Goal: Check status: Check status

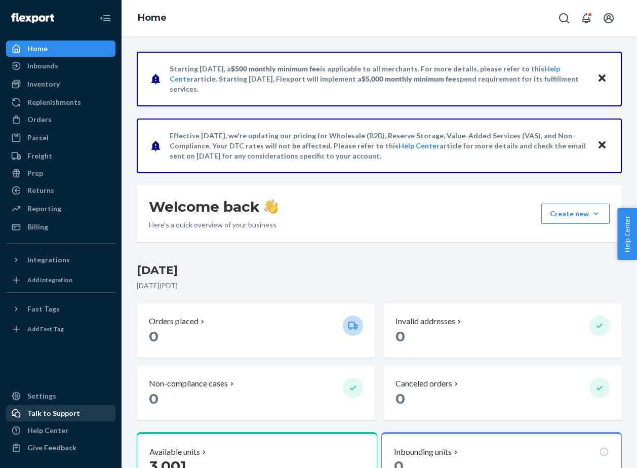
click at [54, 416] on div "Talk to Support" at bounding box center [53, 413] width 53 height 10
click at [52, 119] on div "Orders" at bounding box center [60, 119] width 107 height 14
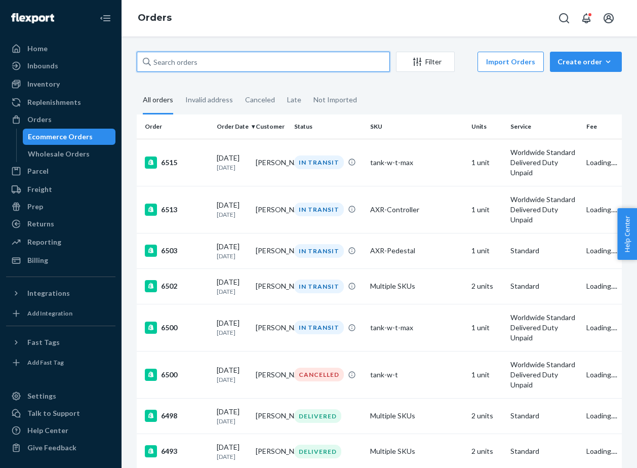
click at [231, 61] on input "text" at bounding box center [263, 62] width 253 height 20
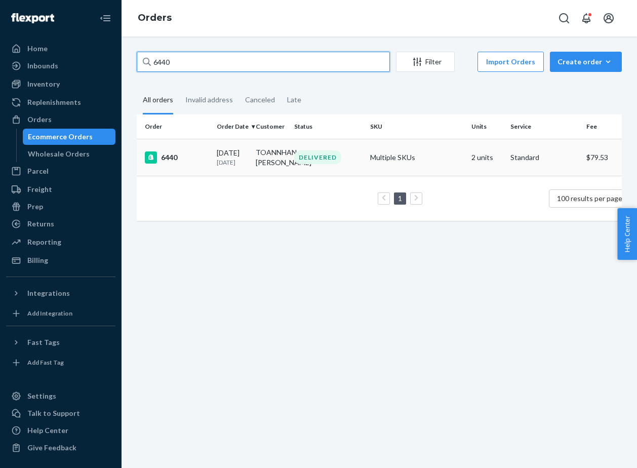
type input "6440"
click at [356, 156] on div "DELIVERED" at bounding box center [328, 157] width 72 height 14
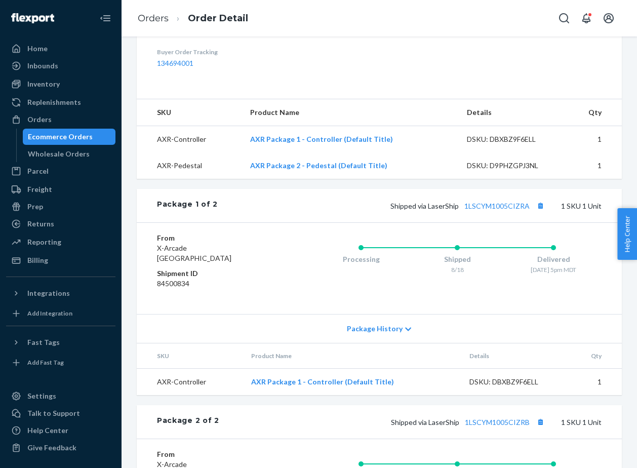
scroll to position [371, 0]
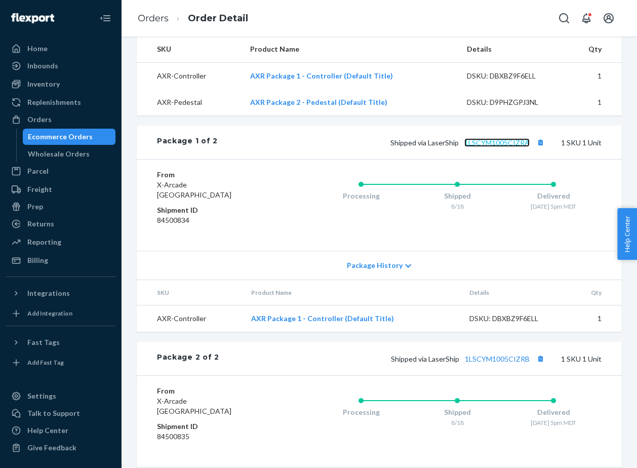
click at [514, 147] on link "1LSCYM1005CIZRA" at bounding box center [496, 142] width 65 height 9
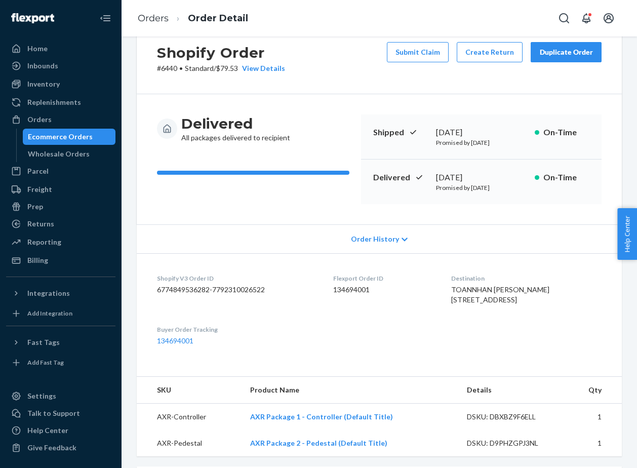
scroll to position [0, 0]
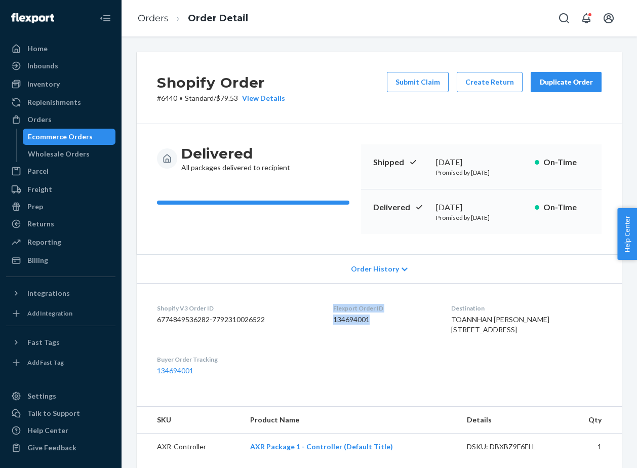
drag, startPoint x: 386, startPoint y: 322, endPoint x: 339, endPoint y: 306, distance: 49.5
click at [339, 306] on dl "Shopify V3 Order ID 6774849536282-7792310026522 Flexport Order ID 134694001 Des…" at bounding box center [379, 339] width 485 height 113
copy div "Flexport Order ID 134694001"
click at [289, 276] on div "Order History" at bounding box center [379, 268] width 485 height 29
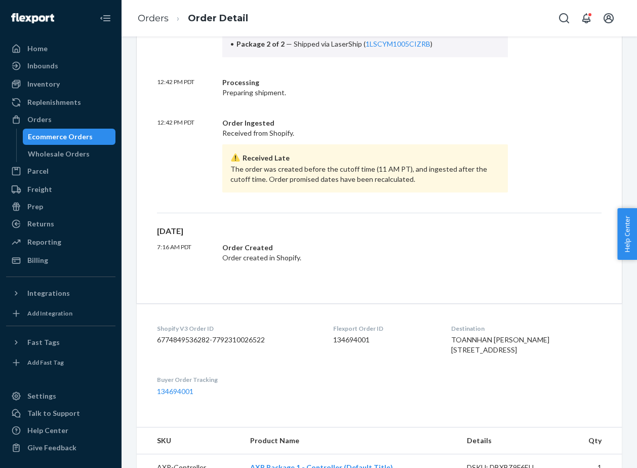
scroll to position [558, 0]
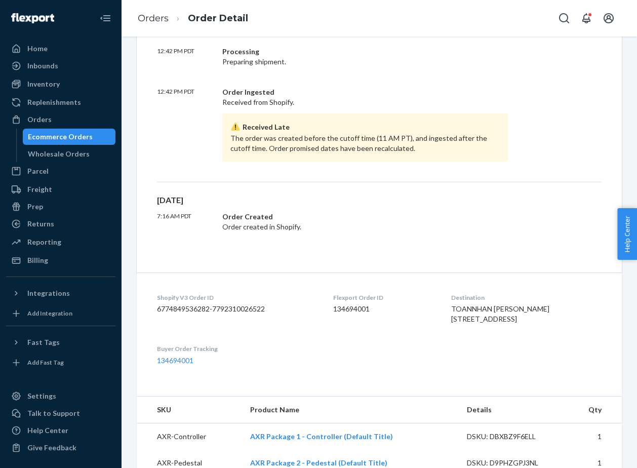
click at [239, 314] on div "Shopify V3 Order ID 6774849536282-7792310026522" at bounding box center [237, 310] width 160 height 35
click at [242, 312] on dd "6774849536282-7792310026522" at bounding box center [237, 309] width 160 height 10
copy dd "6774849536282-7792310026522"
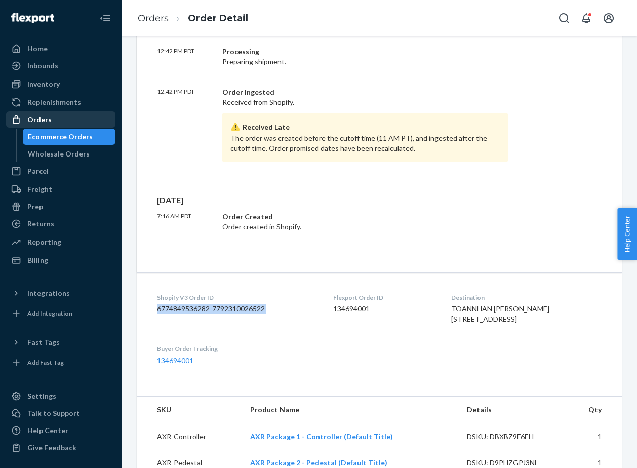
click at [58, 124] on div "Orders" at bounding box center [60, 119] width 107 height 14
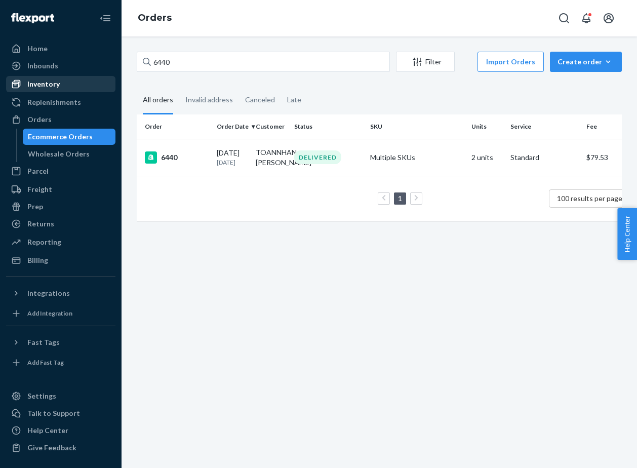
click at [72, 82] on div "Inventory" at bounding box center [60, 84] width 107 height 14
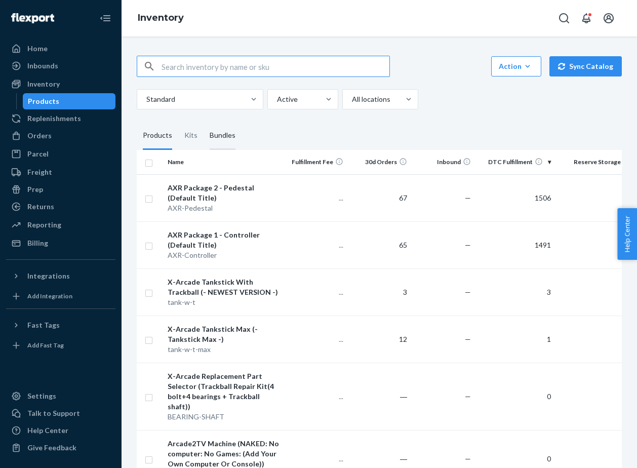
click at [225, 136] on div "Bundles" at bounding box center [223, 135] width 26 height 28
click at [203, 121] on input "Bundles" at bounding box center [203, 121] width 0 height 0
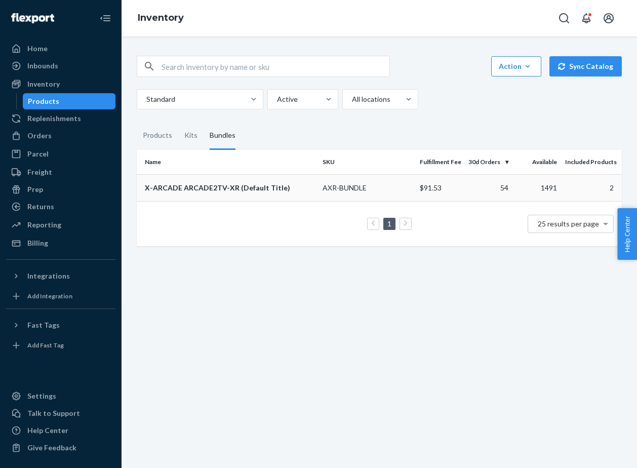
click at [392, 191] on td "AXR-BUNDLE" at bounding box center [366, 187] width 97 height 27
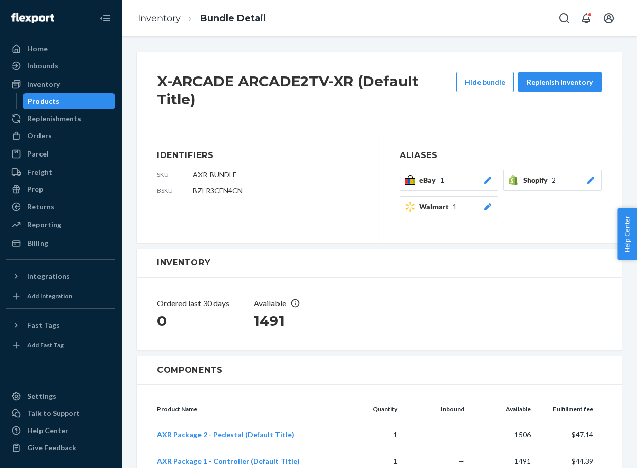
scroll to position [112, 0]
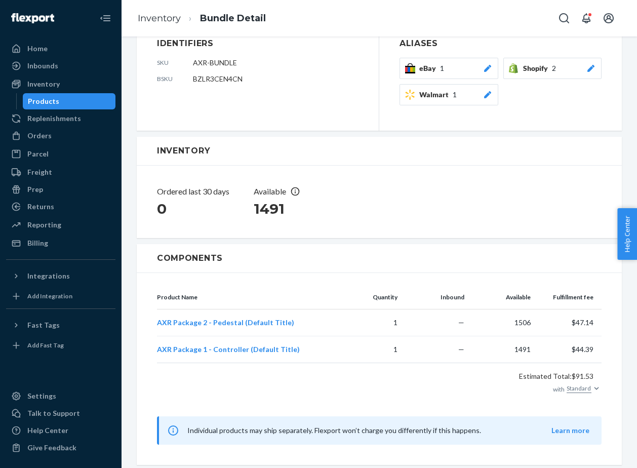
click at [591, 389] on div "Standard" at bounding box center [578, 388] width 25 height 9
click at [541, 388] on input "Standard" at bounding box center [541, 388] width 0 height 0
click at [598, 440] on div "Worldwide Standard Delivered Duty Unpaid" at bounding box center [593, 430] width 50 height 61
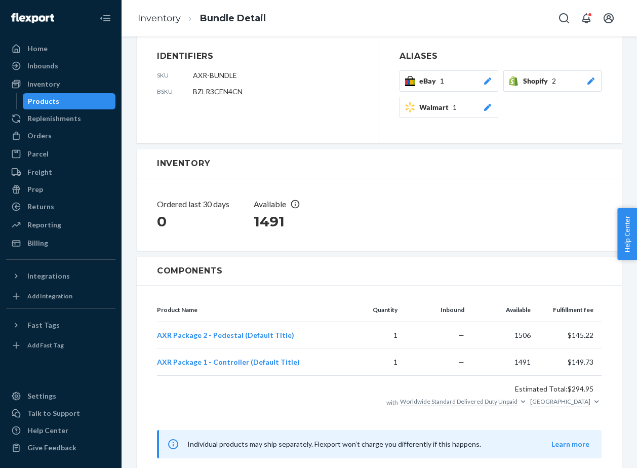
scroll to position [112, 0]
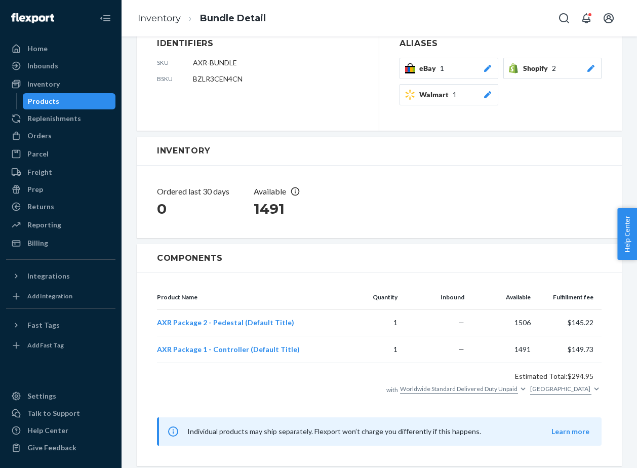
click at [586, 389] on div "[GEOGRAPHIC_DATA]" at bounding box center [560, 388] width 60 height 9
click at [590, 389] on input "[GEOGRAPHIC_DATA]" at bounding box center [590, 388] width 1 height 9
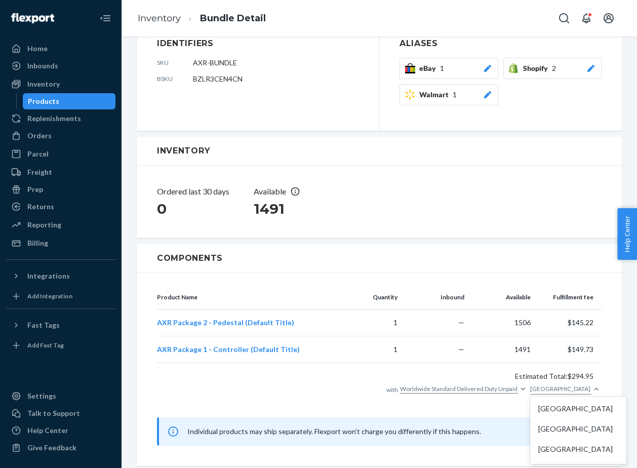
scroll to position [616, 0]
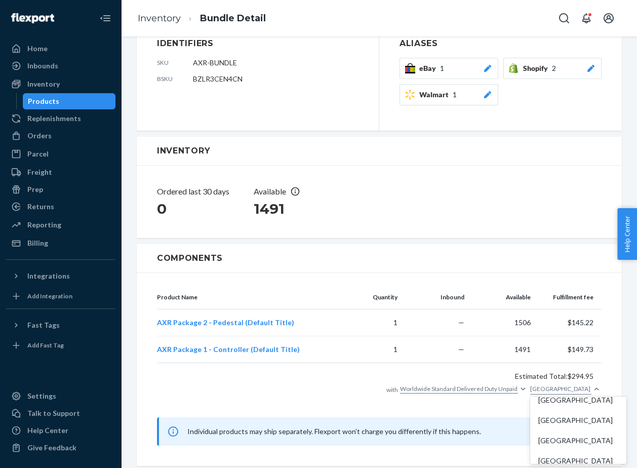
drag, startPoint x: 591, startPoint y: 389, endPoint x: 564, endPoint y: 389, distance: 26.3
click at [564, 389] on div "with Worldwide Standard Delivered Duty Unpaid option [GEOGRAPHIC_DATA] focused,…" at bounding box center [493, 390] width 215 height 14
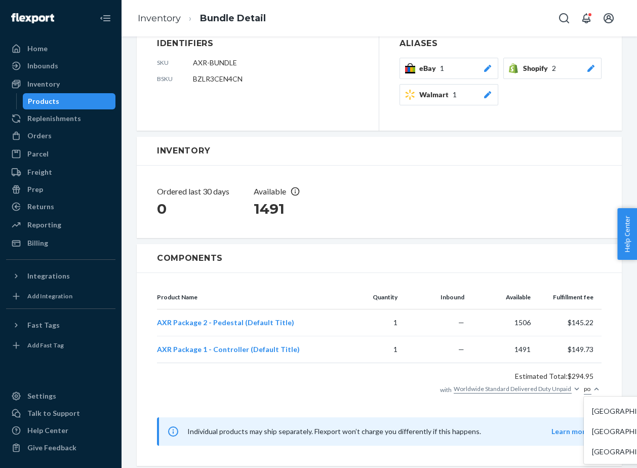
scroll to position [28, 0]
type input "pol"
click at [601, 437] on div "[GEOGRAPHIC_DATA]" at bounding box center [627, 429] width 87 height 20
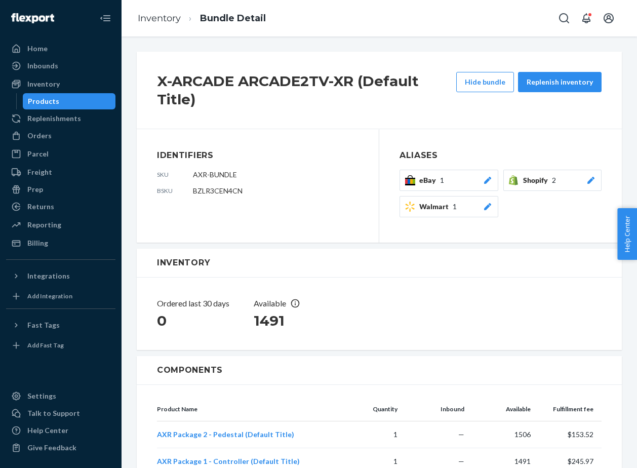
scroll to position [113, 0]
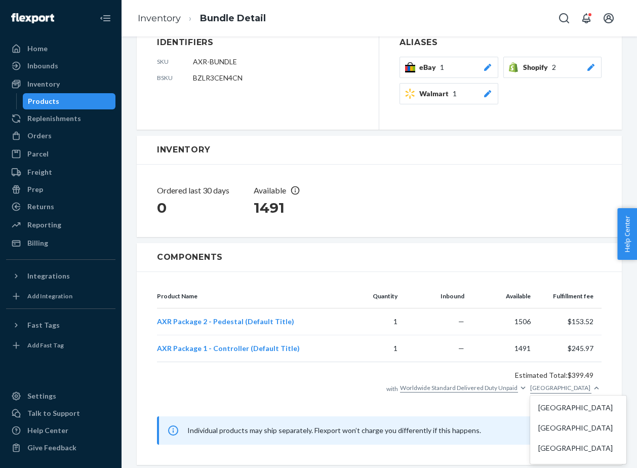
click at [584, 389] on div "[GEOGRAPHIC_DATA]" at bounding box center [560, 387] width 60 height 9
click at [590, 389] on input "option Poland focused, 164 of 231. 231 results available. Use Up and Down to ch…" at bounding box center [590, 387] width 1 height 9
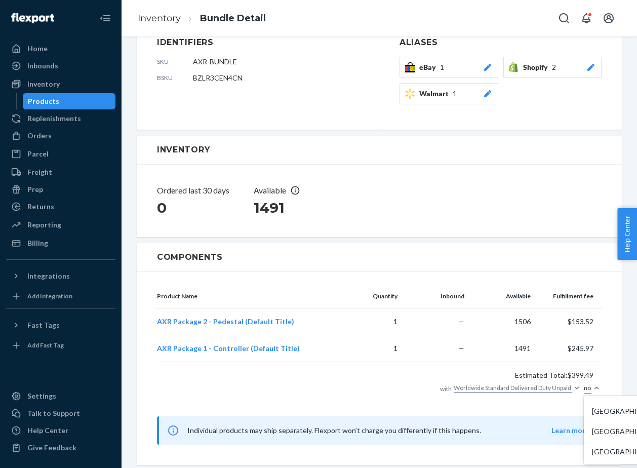
scroll to position [17, 0]
type input "norw"
click at [604, 413] on div "[GEOGRAPHIC_DATA]" at bounding box center [622, 407] width 87 height 20
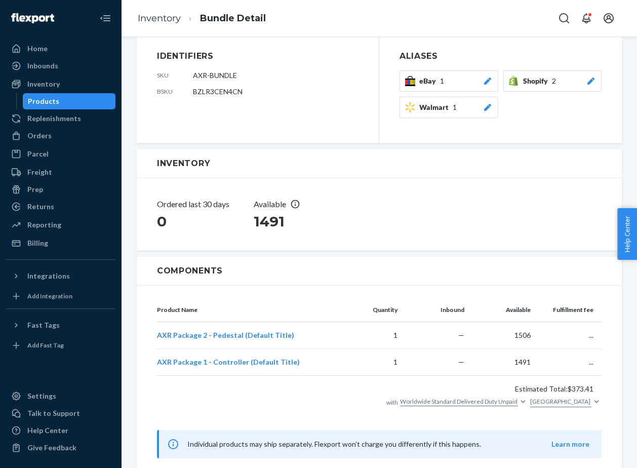
scroll to position [113, 0]
